Goal: Task Accomplishment & Management: Manage account settings

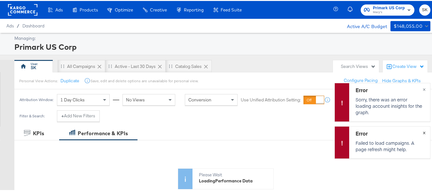
click at [422, 134] on button "×" at bounding box center [424, 132] width 12 height 12
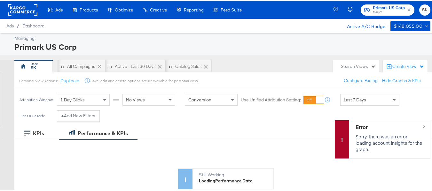
click at [30, 12] on rect at bounding box center [22, 9] width 29 height 12
click at [422, 12] on span "SK" at bounding box center [424, 8] width 6 height 7
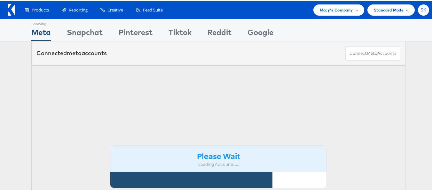
click at [418, 14] on div "SK" at bounding box center [423, 9] width 11 height 11
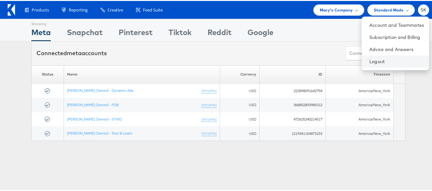
click at [370, 64] on li "Logout" at bounding box center [394, 61] width 67 height 12
click at [369, 59] on link "Logout" at bounding box center [396, 61] width 55 height 6
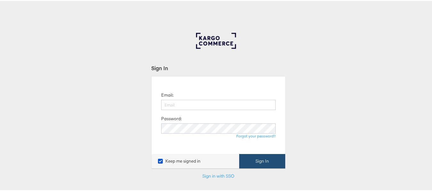
type input "[PERSON_NAME][EMAIL_ADDRESS][DOMAIN_NAME]"
click at [262, 164] on button "Sign In" at bounding box center [262, 160] width 46 height 14
